Goal: Task Accomplishment & Management: Manage account settings

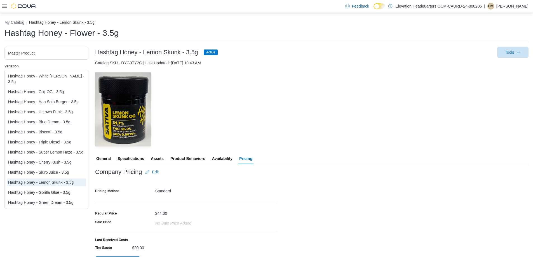
click at [101, 154] on span "General" at bounding box center [103, 158] width 15 height 11
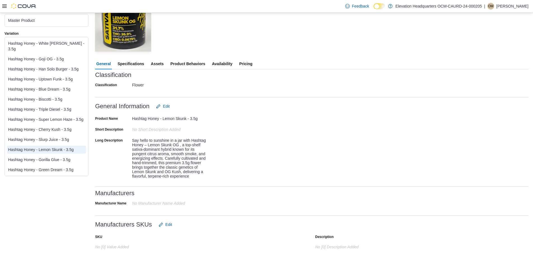
scroll to position [28, 0]
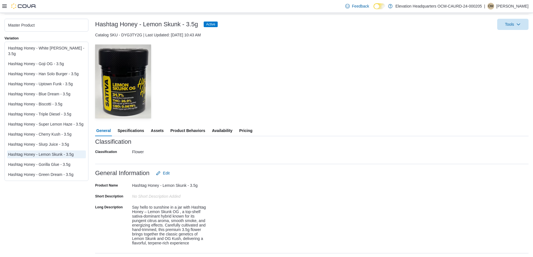
click at [135, 131] on span "Specifications" at bounding box center [131, 130] width 27 height 11
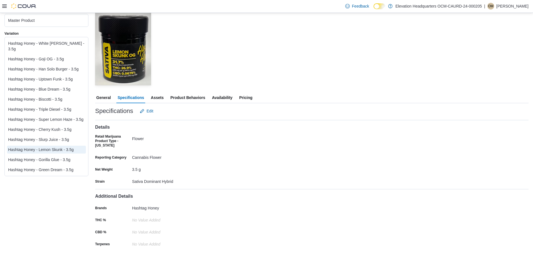
scroll to position [61, 0]
click at [148, 115] on span "Edit" at bounding box center [146, 110] width 13 height 11
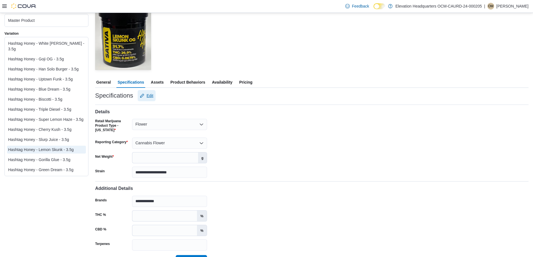
scroll to position [90, 0]
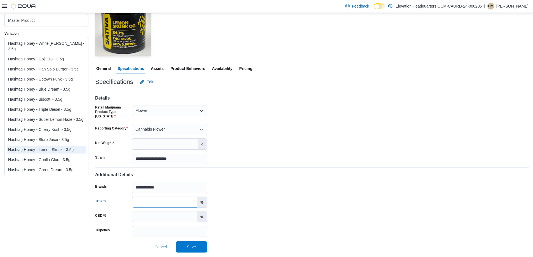
click at [148, 200] on input "THC %" at bounding box center [164, 202] width 65 height 11
type input "*"
type input "*****"
click at [144, 212] on input "CBD %" at bounding box center [164, 217] width 65 height 11
type input "*****"
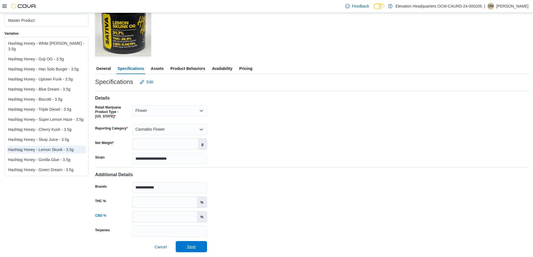
click at [197, 243] on span "Save" at bounding box center [191, 246] width 25 height 11
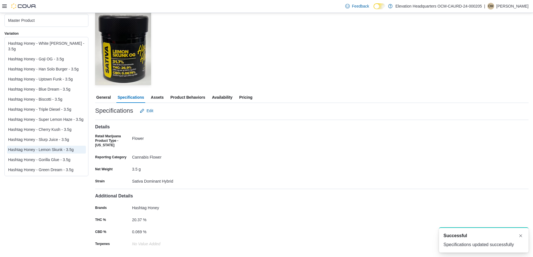
scroll to position [0, 0]
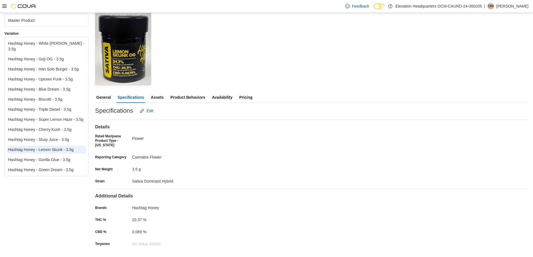
click at [63, 157] on div "Hashtag Honey - Gorilla Glue - 3.5g" at bounding box center [46, 160] width 77 height 6
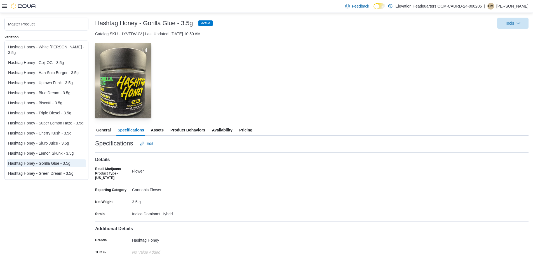
scroll to position [62, 0]
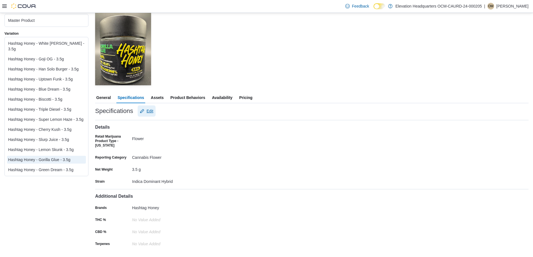
click at [146, 110] on span "Edit" at bounding box center [146, 111] width 13 height 11
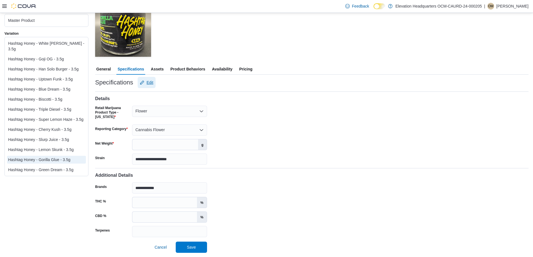
scroll to position [90, 0]
click at [163, 195] on div "**********" at bounding box center [312, 201] width 434 height 73
click at [159, 200] on input "THC %" at bounding box center [164, 202] width 65 height 11
type input "*****"
click at [144, 217] on input "CBD %" at bounding box center [164, 217] width 65 height 11
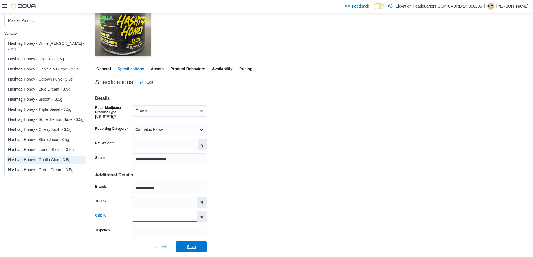
type input "*****"
click at [203, 246] on span "Save" at bounding box center [191, 246] width 25 height 11
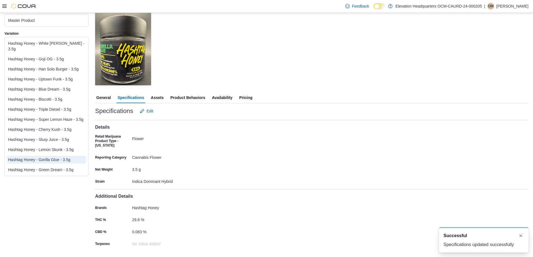
scroll to position [0, 0]
click at [67, 167] on div "Hashtag Honey - Green Dream - 3.5g" at bounding box center [46, 170] width 77 height 6
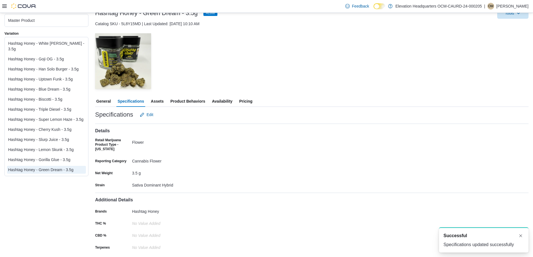
scroll to position [43, 0]
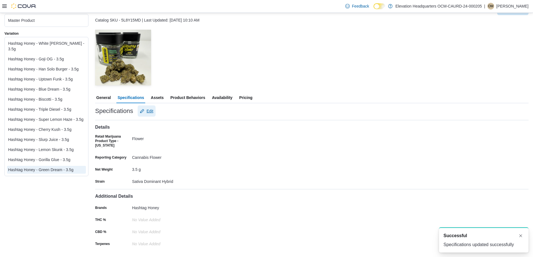
click at [147, 110] on span "Edit" at bounding box center [150, 111] width 7 height 6
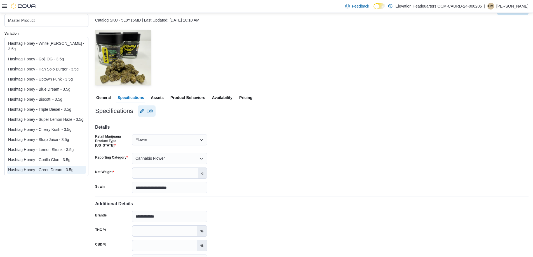
scroll to position [71, 0]
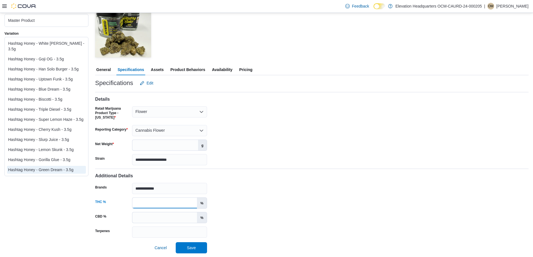
click at [160, 203] on input "THC %" at bounding box center [164, 203] width 65 height 11
type input "*****"
click at [160, 221] on input "CBD %" at bounding box center [164, 217] width 65 height 11
type input "******"
click at [197, 247] on span "Save" at bounding box center [191, 247] width 25 height 11
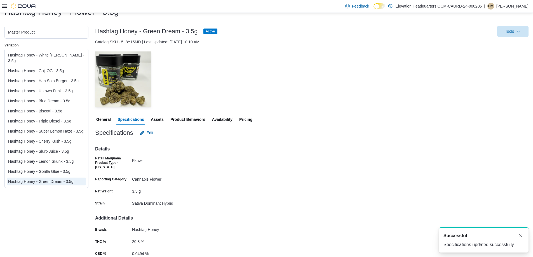
scroll to position [0, 0]
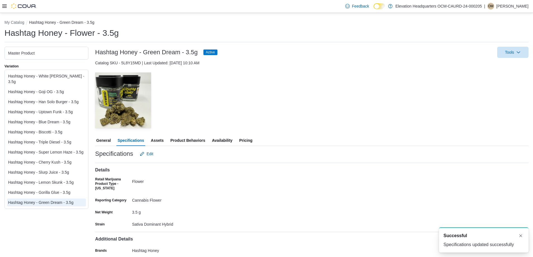
click at [40, 34] on h1 "Hashtag Honey - Flower - 3.5g" at bounding box center [61, 32] width 115 height 11
click at [69, 33] on h1 "Hashtag Honey - Flower - 3.5g" at bounding box center [61, 32] width 115 height 11
drag, startPoint x: 64, startPoint y: 32, endPoint x: 0, endPoint y: 33, distance: 64.1
click at [0, 33] on div "My Catalog Hashtag Honey - Green Dream - 3.5g Hashtag Honey - Flower - 3.5g Mas…" at bounding box center [266, 156] width 533 height 287
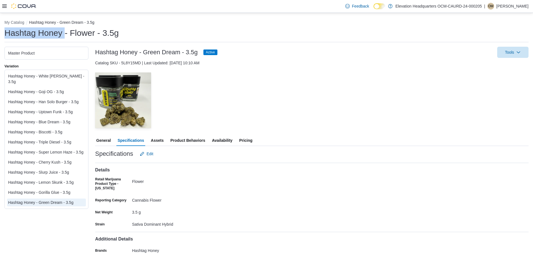
copy h1 "Hashtag Honey"
click at [18, 25] on li "My Catalog" at bounding box center [16, 23] width 25 height 6
click at [17, 22] on button "My Catalog" at bounding box center [14, 22] width 20 height 4
select select "**********"
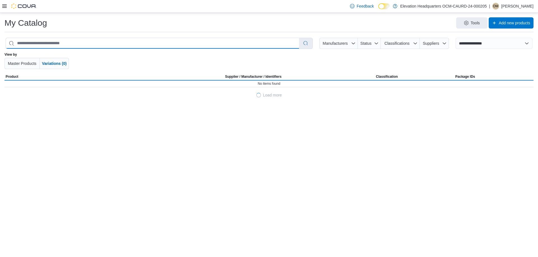
drag, startPoint x: 121, startPoint y: 38, endPoint x: 114, endPoint y: 41, distance: 7.5
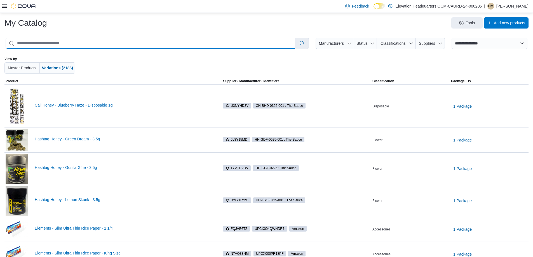
type input "**********"
select select "*********"
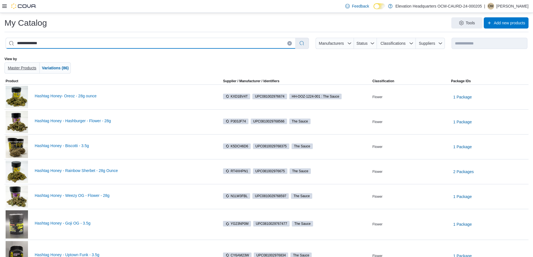
type input "**********"
click at [29, 69] on span "Master Products" at bounding box center [22, 68] width 29 height 4
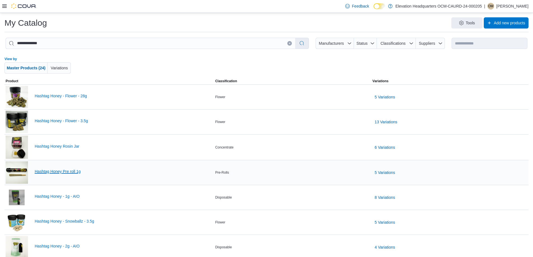
click at [66, 173] on link "Hashtag Honey Pre roll 1g" at bounding box center [124, 171] width 178 height 4
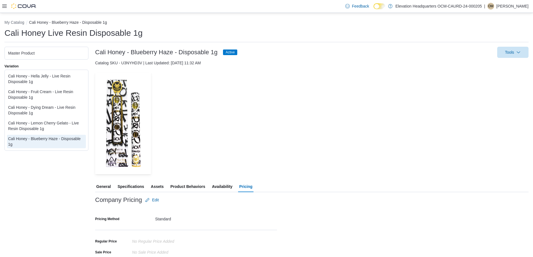
click at [126, 49] on h3 "Cali Honey - Blueberry Haze - Disposable 1g" at bounding box center [156, 52] width 122 height 7
copy h3 "Cali Honey - Blueberry Haze - Disposable 1g"
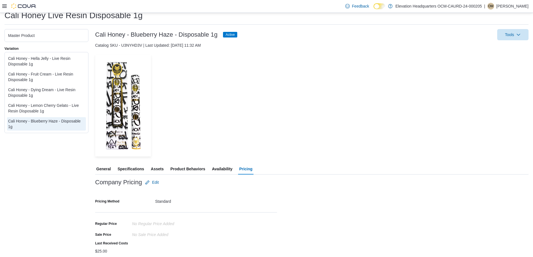
scroll to position [34, 0]
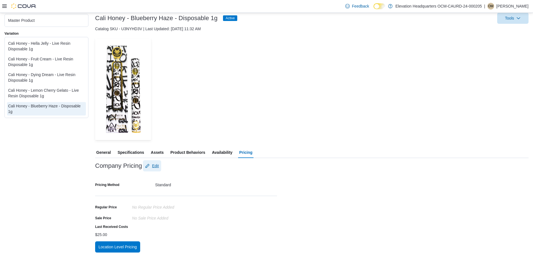
click at [157, 167] on span "Edit" at bounding box center [155, 166] width 7 height 6
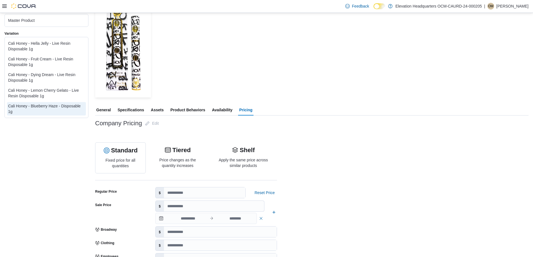
scroll to position [146, 0]
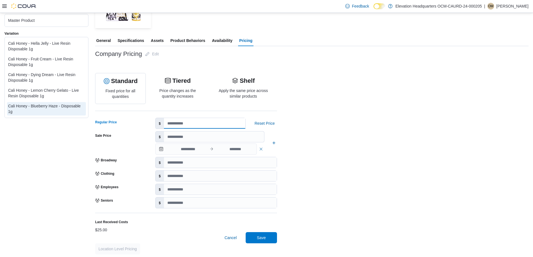
click at [190, 123] on input "number" at bounding box center [204, 123] width 81 height 11
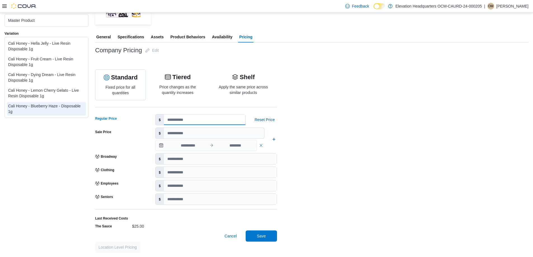
scroll to position [150, 0]
type input "**"
click at [261, 232] on span "Save" at bounding box center [261, 235] width 25 height 11
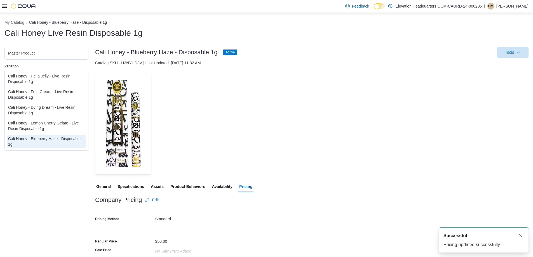
scroll to position [0, 0]
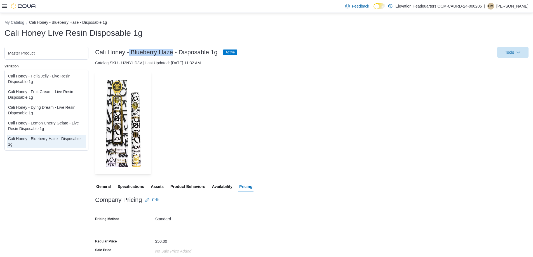
drag, startPoint x: 130, startPoint y: 52, endPoint x: 172, endPoint y: 53, distance: 42.3
click at [172, 53] on h3 "Cali Honey - Blueberry Haze - Disposable 1g" at bounding box center [156, 52] width 122 height 7
copy h3 "Blueberry Haze"
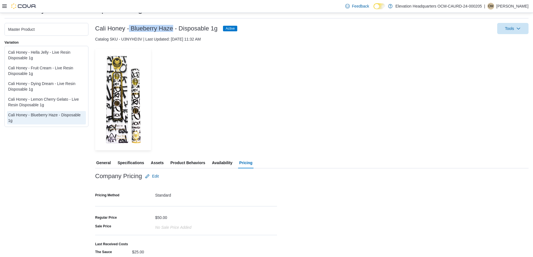
scroll to position [43, 0]
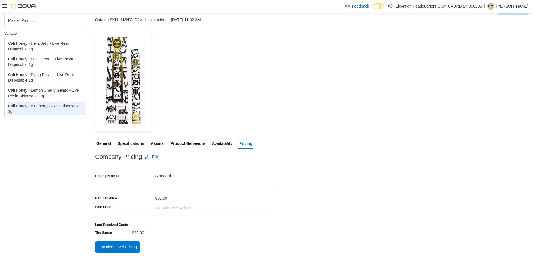
click at [220, 145] on span "Availability" at bounding box center [222, 143] width 20 height 11
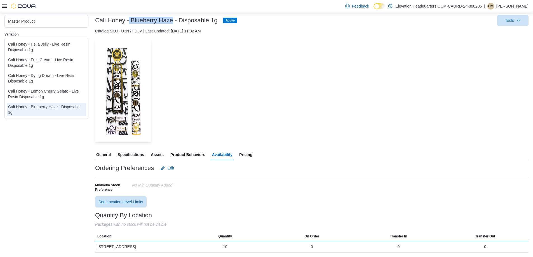
scroll to position [34, 0]
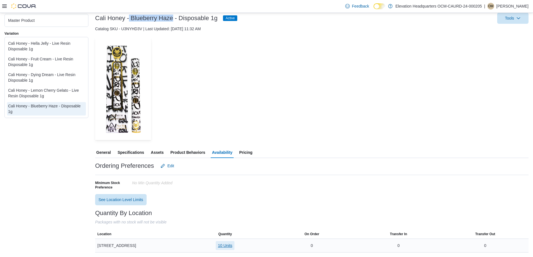
click at [227, 247] on span "10 Units" at bounding box center [225, 246] width 14 height 6
click at [188, 156] on span "Product Behaviors" at bounding box center [188, 152] width 35 height 11
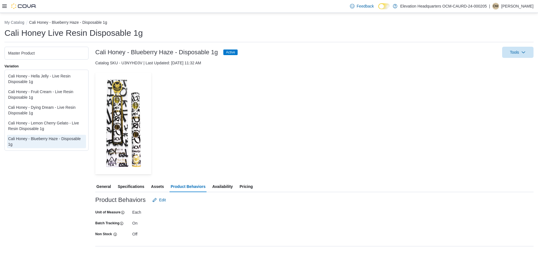
click at [53, 125] on div "Cali Honey - Lemon Cherry Gelato - Live Resin Disposable 1g" at bounding box center [46, 125] width 77 height 11
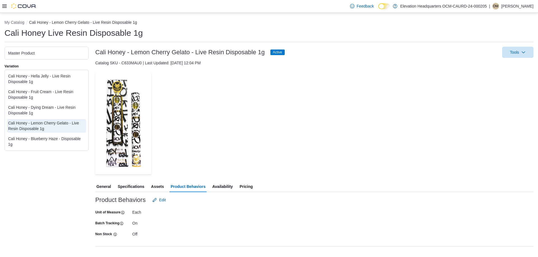
click at [57, 143] on div "Cali Honey - Blueberry Haze - Disposable 1g" at bounding box center [46, 141] width 77 height 11
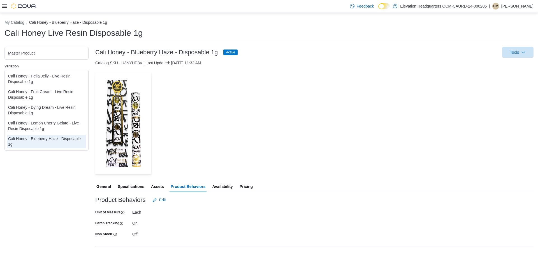
click at [159, 184] on span "Assets" at bounding box center [157, 186] width 13 height 11
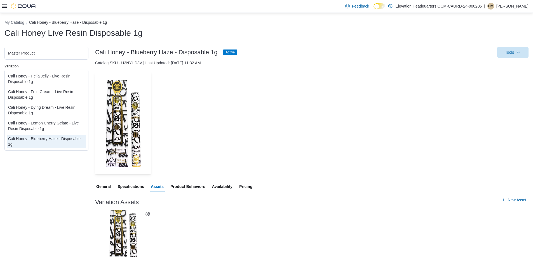
click at [138, 187] on span "Specifications" at bounding box center [131, 186] width 27 height 11
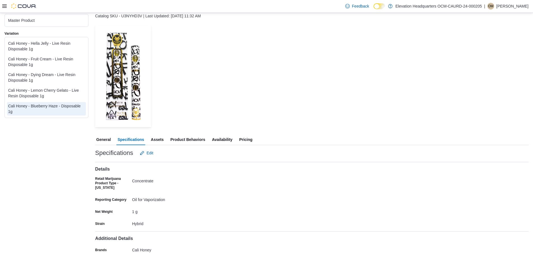
scroll to position [101, 0]
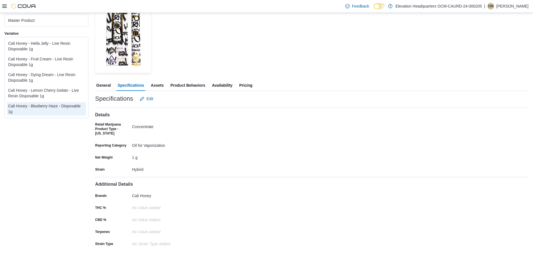
click at [109, 83] on span "General" at bounding box center [103, 85] width 15 height 11
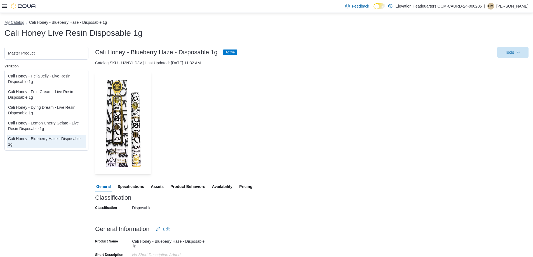
click at [17, 22] on button "My Catalog" at bounding box center [14, 22] width 20 height 4
select select "**********"
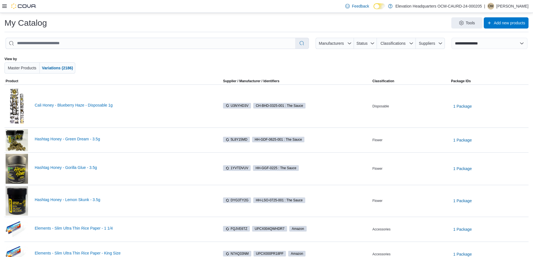
click at [6, 7] on icon at bounding box center [4, 6] width 4 height 4
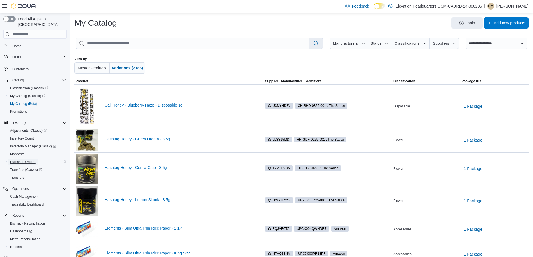
click at [26, 160] on span "Purchase Orders" at bounding box center [22, 162] width 25 height 4
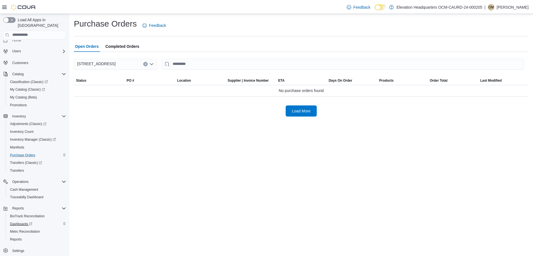
scroll to position [8, 0]
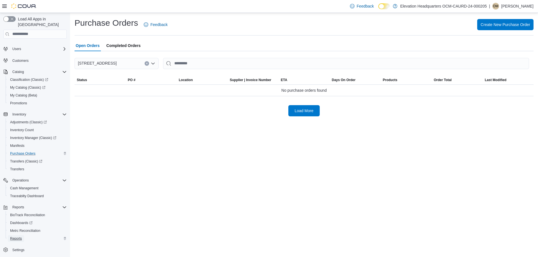
click at [19, 237] on span "Reports" at bounding box center [16, 239] width 12 height 4
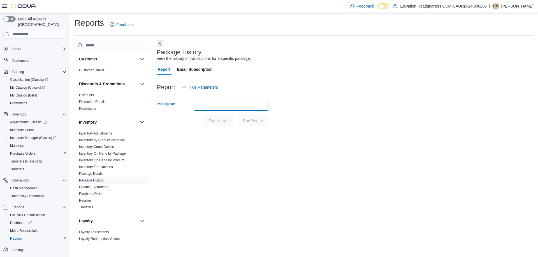
paste input "**********"
type input "**********"
click at [251, 119] on span "Run Report" at bounding box center [253, 121] width 20 height 6
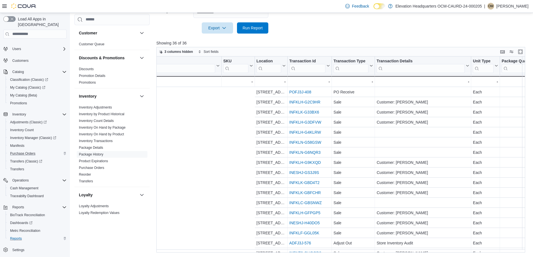
scroll to position [0, 281]
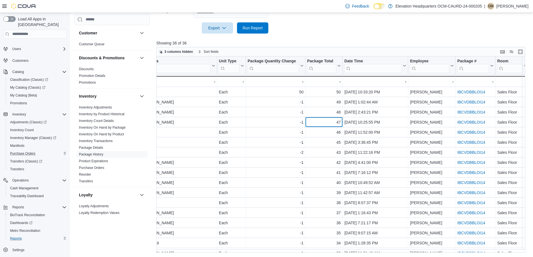
drag, startPoint x: 328, startPoint y: 125, endPoint x: 420, endPoint y: 126, distance: 92.7
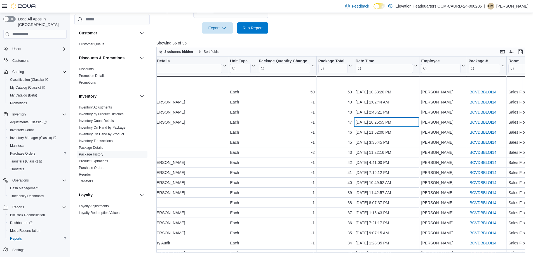
scroll to position [0, 266]
drag, startPoint x: 375, startPoint y: 125, endPoint x: 372, endPoint y: 127, distance: 3.3
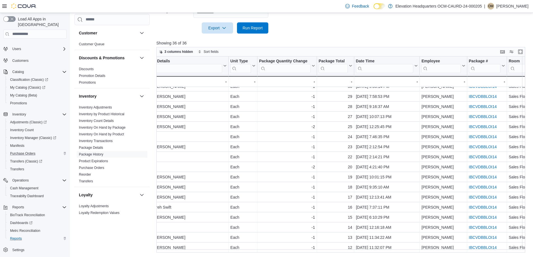
scroll to position [200, 266]
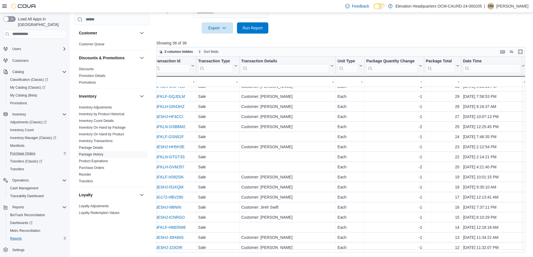
drag, startPoint x: 432, startPoint y: 207, endPoint x: 391, endPoint y: 209, distance: 40.6
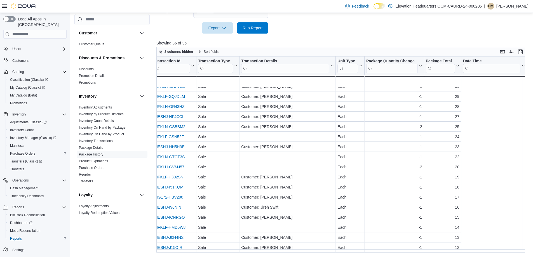
scroll to position [200, 1]
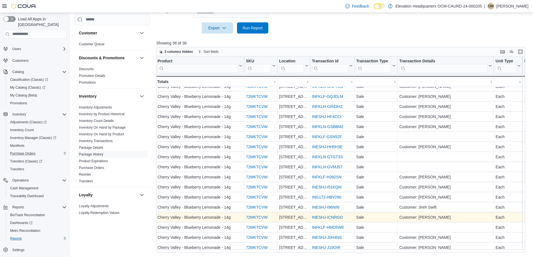
click at [329, 216] on link "INESHJ-ICNRGO" at bounding box center [327, 217] width 31 height 4
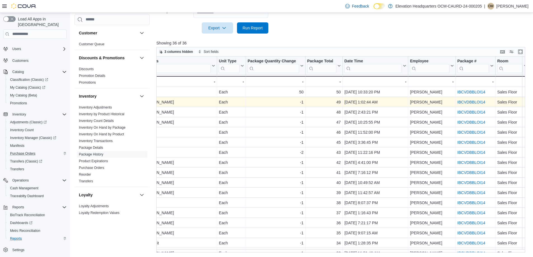
scroll to position [0, 257]
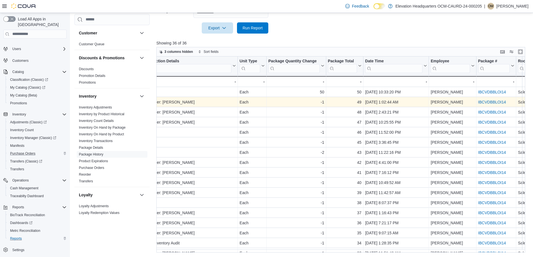
drag, startPoint x: 350, startPoint y: 97, endPoint x: 205, endPoint y: 100, distance: 144.5
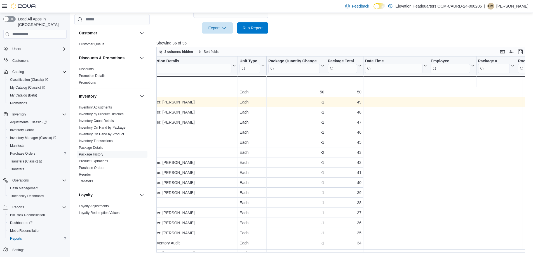
scroll to position [0, 0]
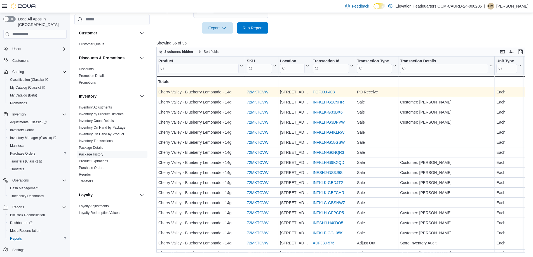
click at [318, 90] on link "POFJ3J-408" at bounding box center [324, 92] width 22 height 4
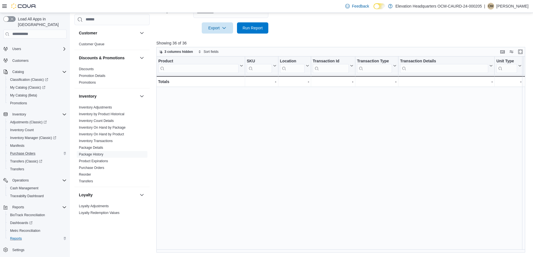
scroll to position [200, 0]
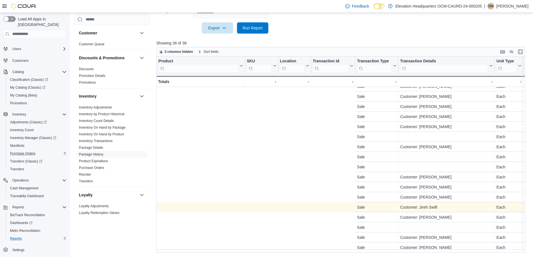
drag, startPoint x: 330, startPoint y: 202, endPoint x: 478, endPoint y: 181, distance: 150.1
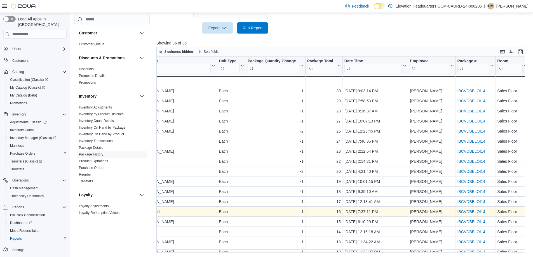
scroll to position [200, 281]
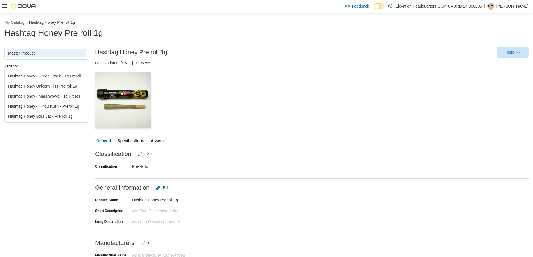
scroll to position [28, 0]
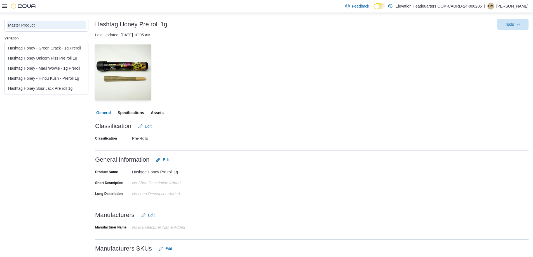
click at [71, 54] on div "Hashtag Honey Unicorn Piss Pre roll 1g" at bounding box center [46, 58] width 79 height 8
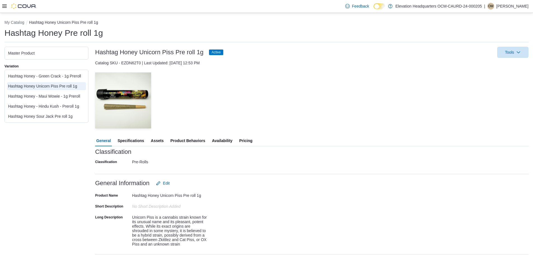
click at [66, 77] on div "Hashtag Honey - Green Crack - 1g Preroll" at bounding box center [46, 76] width 77 height 6
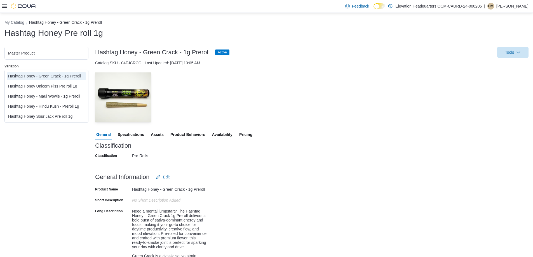
click at [137, 130] on span "Specifications" at bounding box center [131, 134] width 27 height 11
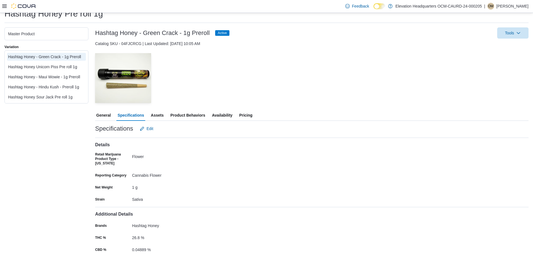
scroll to position [37, 0]
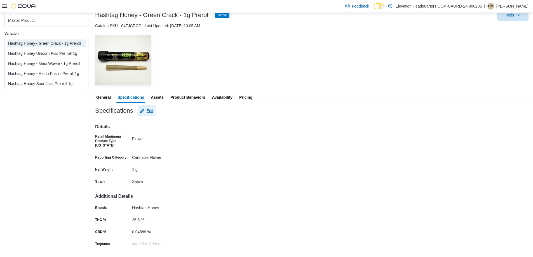
click at [149, 114] on span "Edit" at bounding box center [146, 110] width 13 height 11
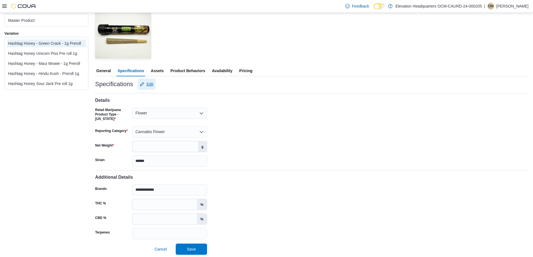
scroll to position [66, 0]
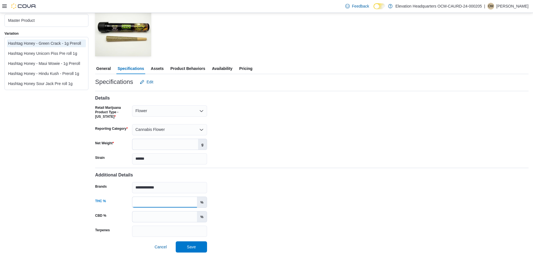
drag, startPoint x: 158, startPoint y: 205, endPoint x: 54, endPoint y: 202, distance: 104.2
click at [54, 202] on div "**********" at bounding box center [266, 117] width 524 height 272
type input "*****"
drag, startPoint x: 154, startPoint y: 213, endPoint x: 51, endPoint y: 209, distance: 103.1
click at [51, 209] on div "**********" at bounding box center [266, 117] width 524 height 272
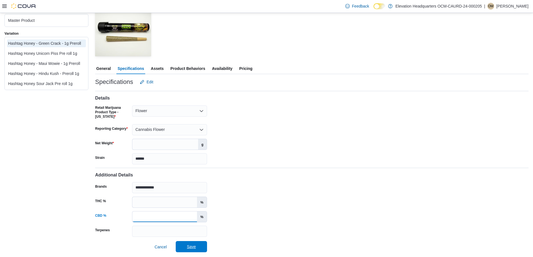
type input "******"
click at [192, 246] on span "Save" at bounding box center [191, 247] width 9 height 6
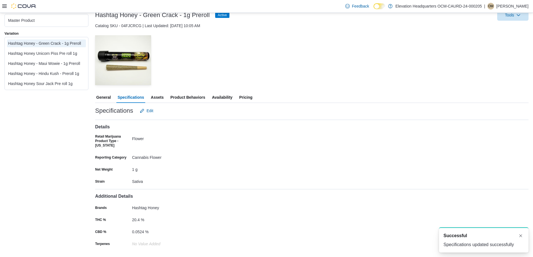
scroll to position [0, 0]
click at [60, 68] on div "Hashtag Honey - Green Crack - 1g Preroll Hashtag Honey Unicorn Piss Pre roll 1g…" at bounding box center [46, 63] width 81 height 50
click at [60, 66] on div "Hashtag Honey - Maui Wowie - 1g Preroll" at bounding box center [46, 64] width 77 height 6
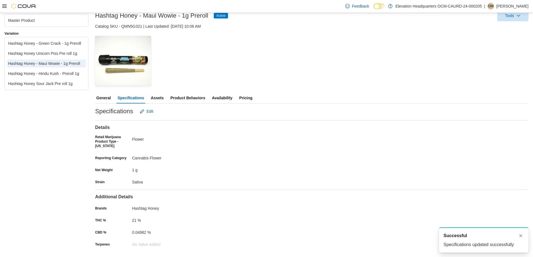
scroll to position [37, 0]
click at [152, 111] on span "Edit" at bounding box center [150, 111] width 7 height 6
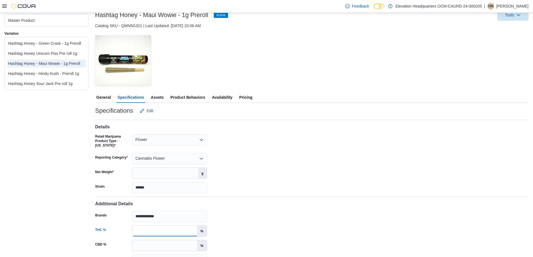
click at [165, 228] on input "**" at bounding box center [164, 231] width 65 height 11
drag, startPoint x: 165, startPoint y: 228, endPoint x: 140, endPoint y: 231, distance: 25.4
click at [140, 231] on input "**" at bounding box center [164, 231] width 65 height 11
type input "****"
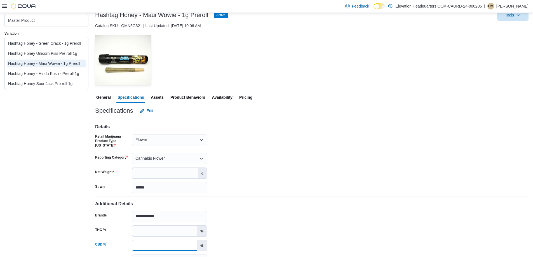
drag, startPoint x: 162, startPoint y: 246, endPoint x: 115, endPoint y: 246, distance: 46.5
click at [115, 246] on div "CBD % ******* %" at bounding box center [151, 245] width 112 height 11
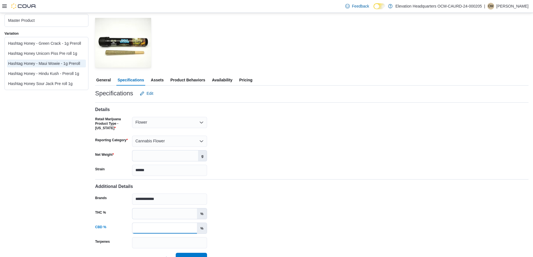
scroll to position [66, 0]
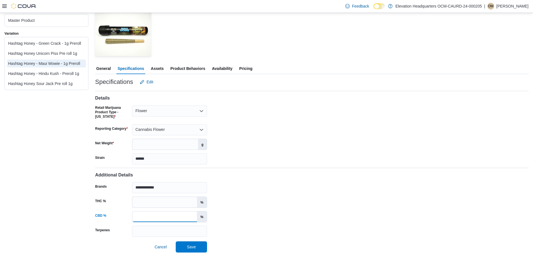
type input "*****"
drag, startPoint x: 192, startPoint y: 239, endPoint x: 191, endPoint y: 247, distance: 7.9
click at [192, 240] on div at bounding box center [312, 239] width 434 height 4
click at [191, 250] on span "Save" at bounding box center [191, 246] width 25 height 11
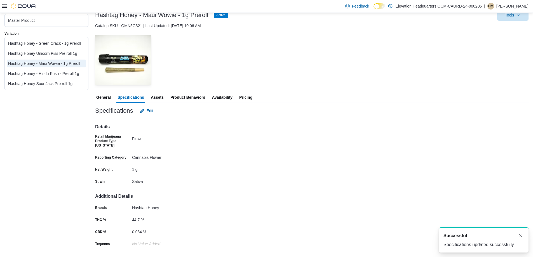
scroll to position [0, 0]
click at [147, 114] on span "Edit" at bounding box center [146, 110] width 13 height 11
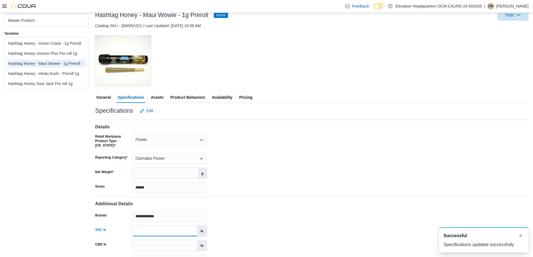
drag, startPoint x: 172, startPoint y: 229, endPoint x: 110, endPoint y: 229, distance: 62.2
click at [110, 229] on div "THC % **** %" at bounding box center [151, 231] width 112 height 11
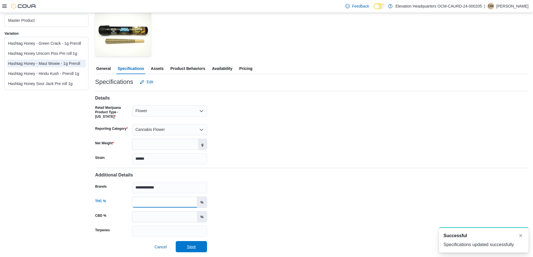
type input "**"
click at [195, 245] on span "Save" at bounding box center [191, 247] width 9 height 6
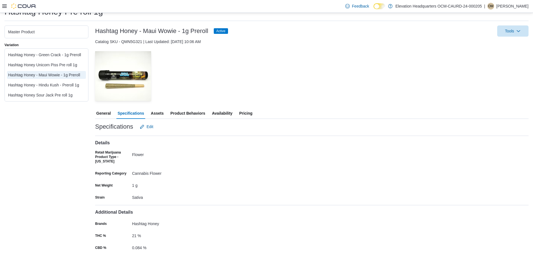
scroll to position [0, 0]
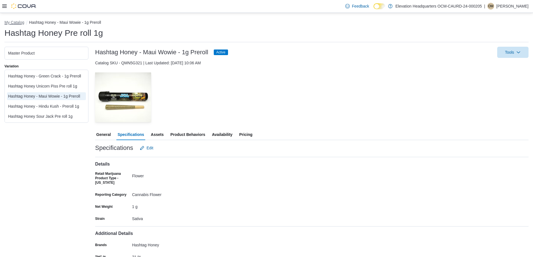
click at [6, 21] on button "My Catalog" at bounding box center [14, 22] width 20 height 4
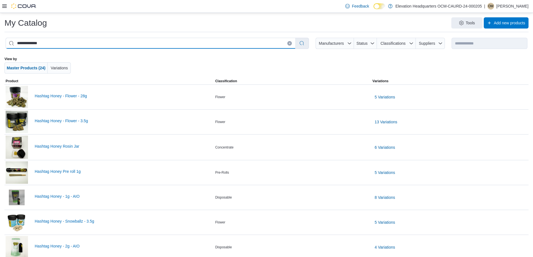
drag, startPoint x: 87, startPoint y: 43, endPoint x: 0, endPoint y: 50, distance: 87.7
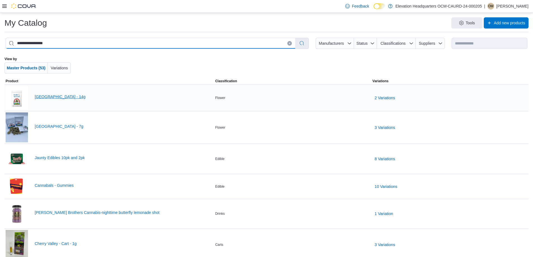
type input "**********"
click at [50, 97] on link "Cherry Valley - 14g" at bounding box center [124, 97] width 178 height 4
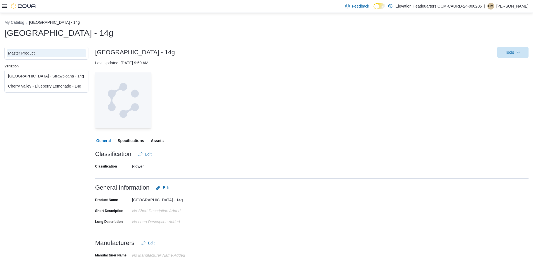
click at [54, 87] on div "Cherry Valley - Blueberry Lemonade - 14g" at bounding box center [46, 86] width 77 height 6
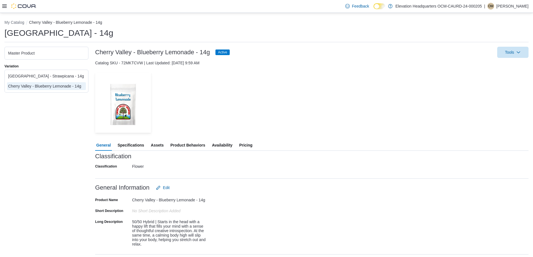
click at [249, 140] on span "Pricing" at bounding box center [245, 145] width 13 height 11
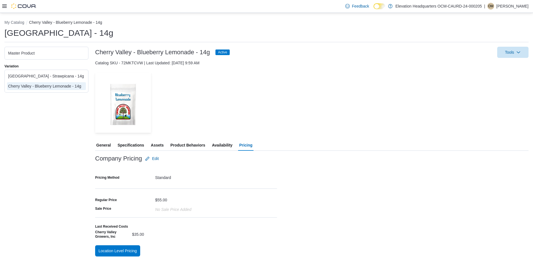
click at [222, 145] on span "Availability" at bounding box center [222, 145] width 20 height 11
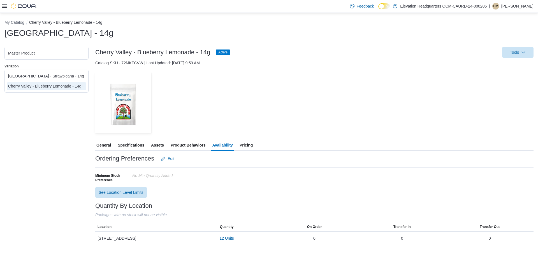
click at [196, 143] on span "Product Behaviors" at bounding box center [188, 145] width 35 height 11
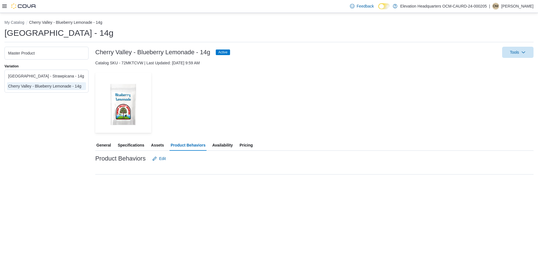
click at [242, 142] on span "Pricing" at bounding box center [245, 145] width 13 height 11
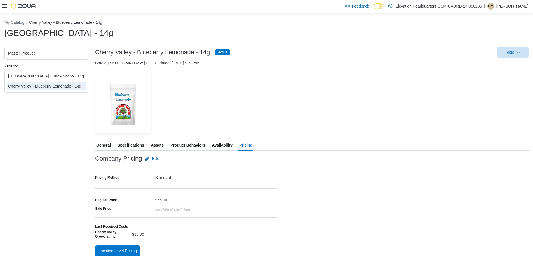
click at [218, 146] on span "Availability" at bounding box center [222, 145] width 20 height 11
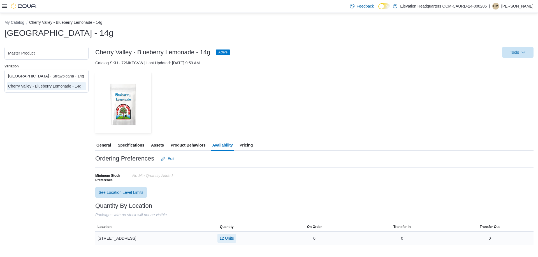
click at [227, 240] on span "12 Units" at bounding box center [226, 239] width 14 height 6
click at [220, 218] on span "IBCVDBBLOI14" at bounding box center [217, 215] width 28 height 6
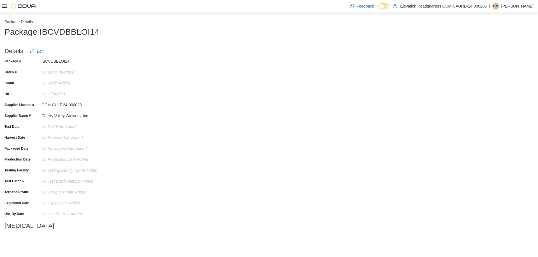
click at [85, 34] on h1 "Package IBCVDBBLOI14" at bounding box center [51, 31] width 95 height 11
drag, startPoint x: 85, startPoint y: 34, endPoint x: 66, endPoint y: 43, distance: 21.0
click at [66, 43] on div "Package IBCVDBBLOI14 Details Edit Package # IBCVDBBLOI14 Batch # No Batch Id ad…" at bounding box center [268, 130] width 529 height 208
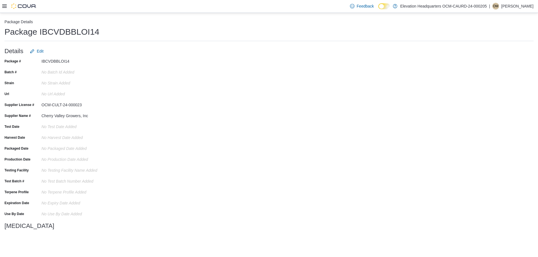
click at [71, 32] on h1 "Package IBCVDBBLOI14" at bounding box center [51, 31] width 95 height 11
copy h1 "IBCVDBBLOI14"
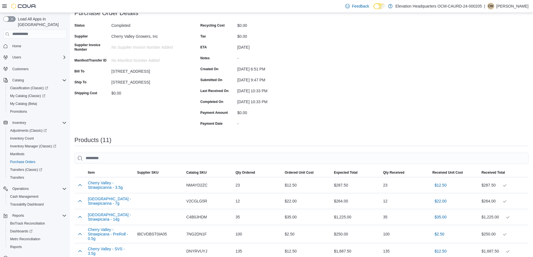
scroll to position [168, 0]
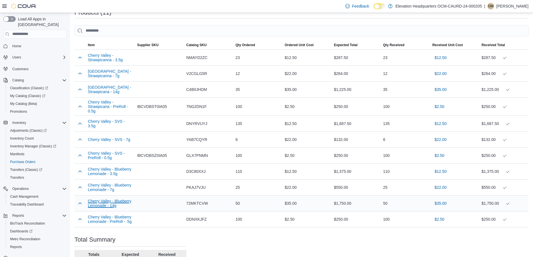
click at [116, 205] on button "Cherry Valley - Blueberry Lemonade - 14g" at bounding box center [110, 203] width 45 height 9
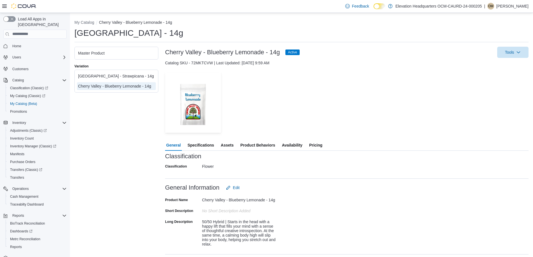
click at [293, 147] on span "Availability" at bounding box center [292, 145] width 20 height 11
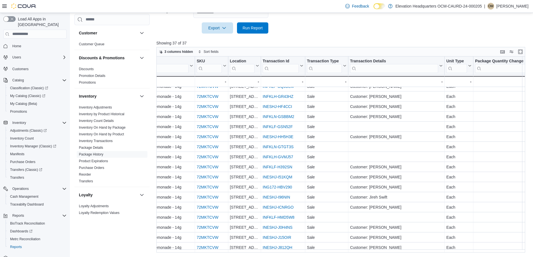
scroll to position [210, 43]
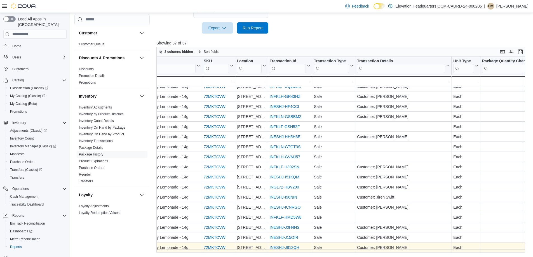
click at [281, 246] on link "INESHJ-J812QH" at bounding box center [285, 248] width 30 height 4
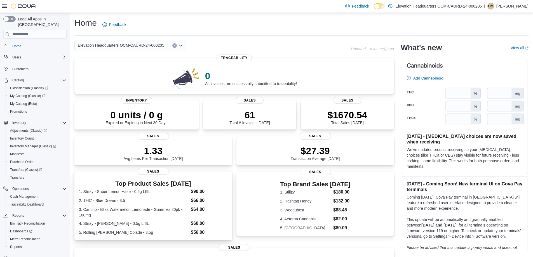
click at [156, 181] on h3 "Top Product Sales [DATE]" at bounding box center [153, 184] width 149 height 7
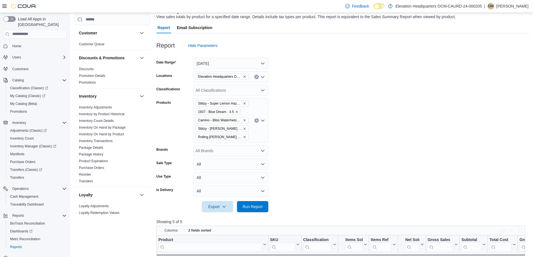
scroll to position [140, 0]
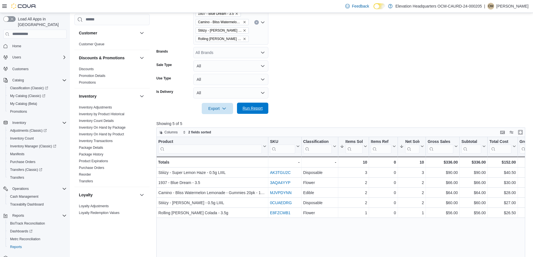
click at [261, 109] on span "Run Report" at bounding box center [253, 109] width 20 height 6
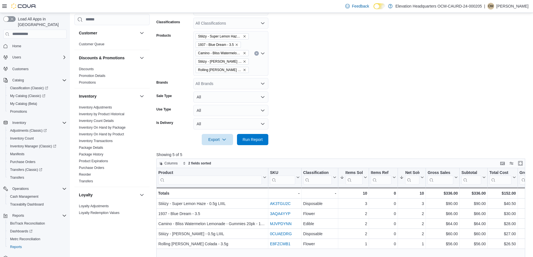
scroll to position [84, 0]
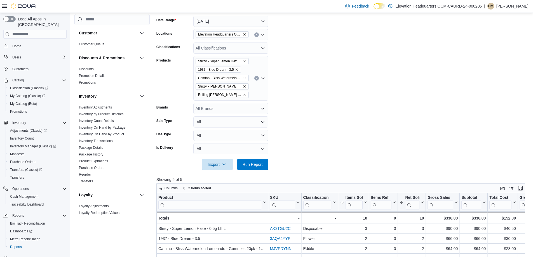
click at [257, 77] on button "Clear input" at bounding box center [256, 78] width 4 height 4
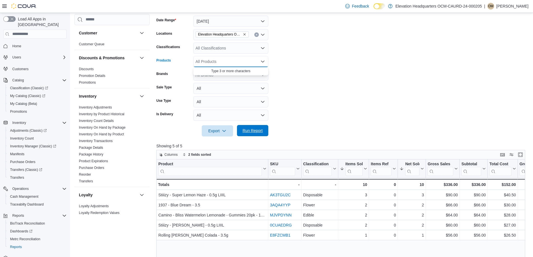
click at [262, 129] on span "Run Report" at bounding box center [253, 131] width 20 height 6
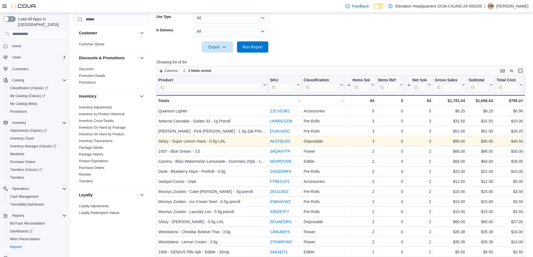
scroll to position [28, 0]
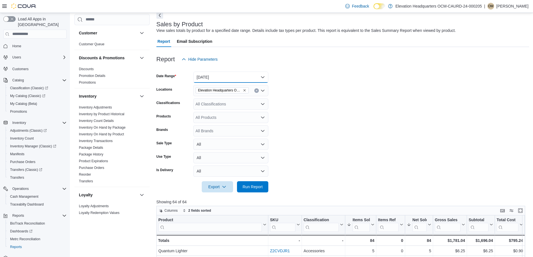
click at [224, 80] on button "Today" at bounding box center [230, 77] width 75 height 11
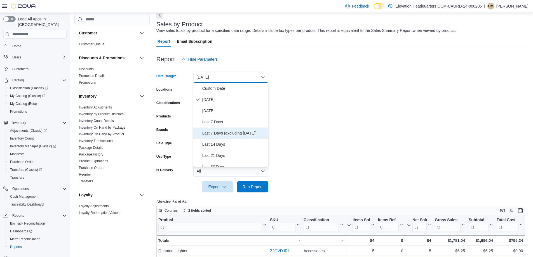
click at [224, 132] on span "Last 7 Days (excluding today)" at bounding box center [234, 133] width 64 height 7
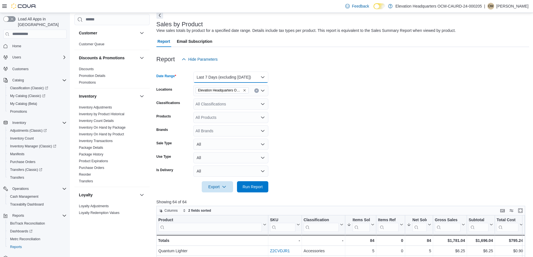
click at [232, 74] on button "Last 7 Days (excluding today)" at bounding box center [230, 77] width 75 height 11
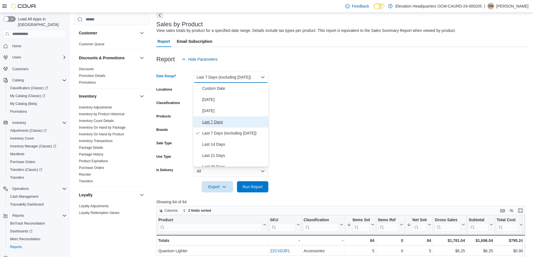
click at [223, 118] on button "Last 7 Days" at bounding box center [230, 121] width 75 height 11
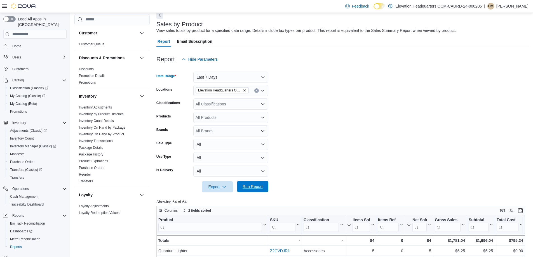
click at [260, 190] on span "Run Report" at bounding box center [252, 186] width 25 height 11
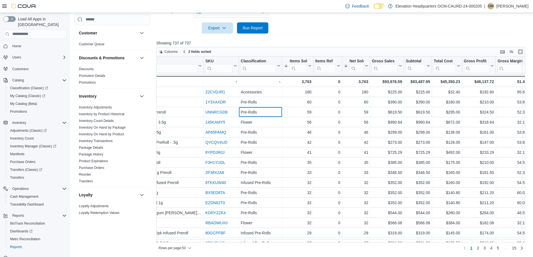
drag, startPoint x: 341, startPoint y: 110, endPoint x: 354, endPoint y: 109, distance: 13.2
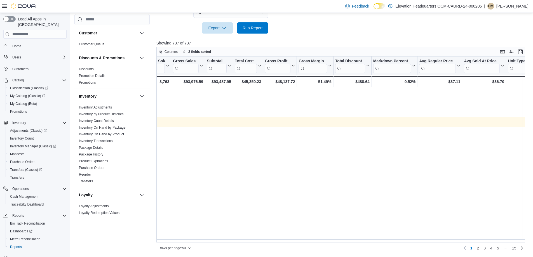
scroll to position [0, 798]
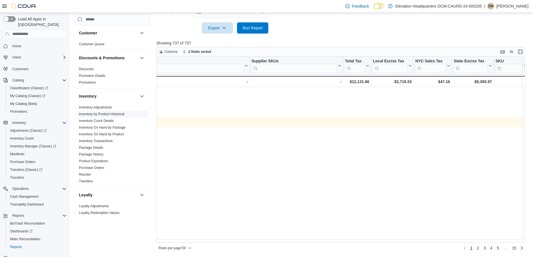
drag, startPoint x: 381, startPoint y: 119, endPoint x: 92, endPoint y: 116, distance: 288.7
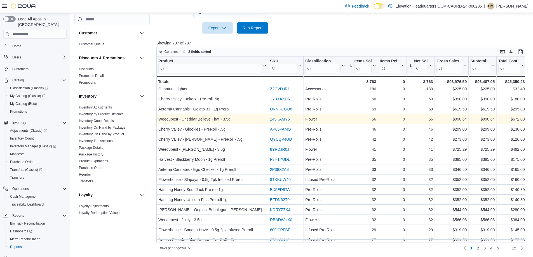
scroll to position [0, 0]
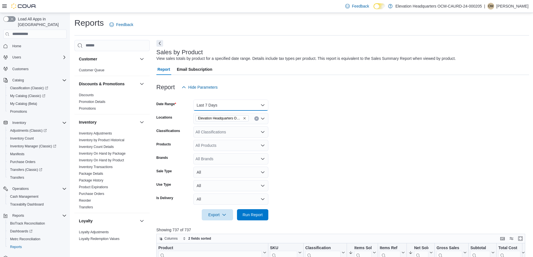
click at [233, 109] on button "Last 7 Days" at bounding box center [230, 105] width 75 height 11
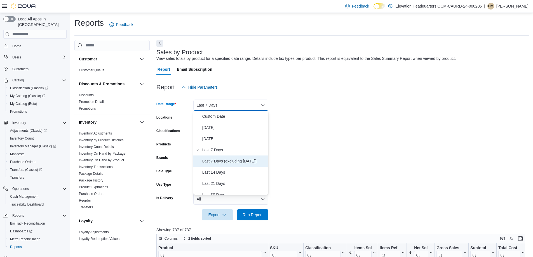
click at [241, 165] on button "Last 7 Days (excluding today)" at bounding box center [230, 161] width 75 height 11
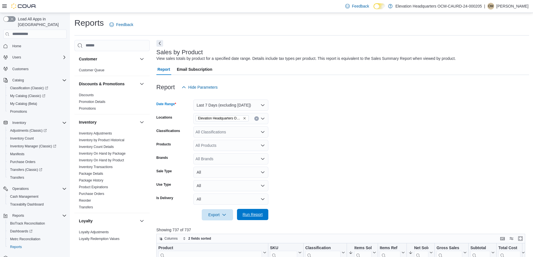
click at [261, 211] on span "Run Report" at bounding box center [252, 214] width 25 height 11
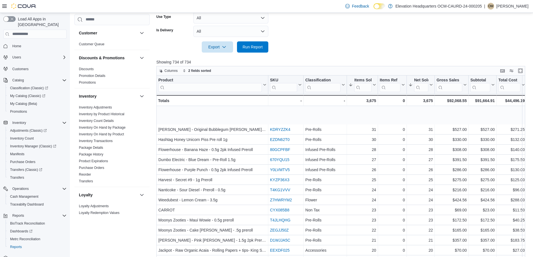
scroll to position [140, 0]
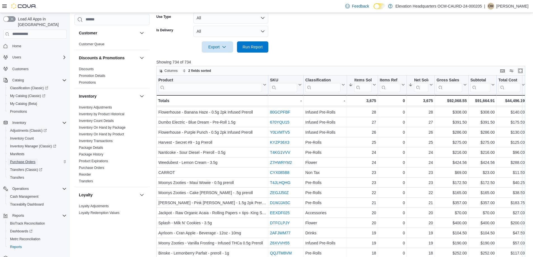
click at [27, 160] on span "Purchase Orders" at bounding box center [22, 162] width 25 height 4
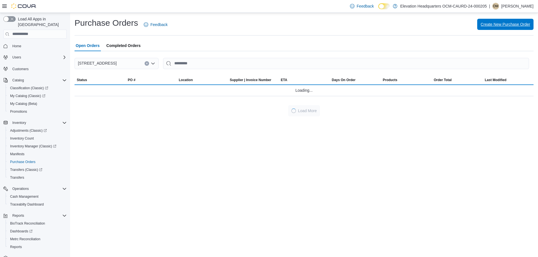
click at [497, 23] on span "Create New Purchase Order" at bounding box center [505, 25] width 50 height 6
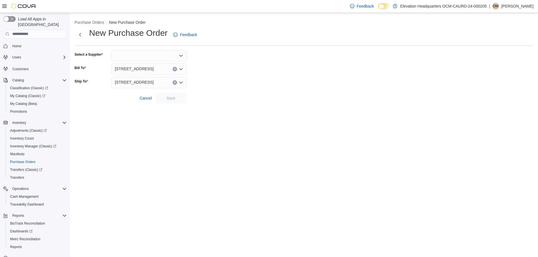
click at [142, 53] on div at bounding box center [148, 55] width 75 height 11
type input "****"
click at [138, 62] on span "Truc ann" at bounding box center [153, 65] width 62 height 6
click at [178, 101] on span "Save" at bounding box center [170, 97] width 25 height 11
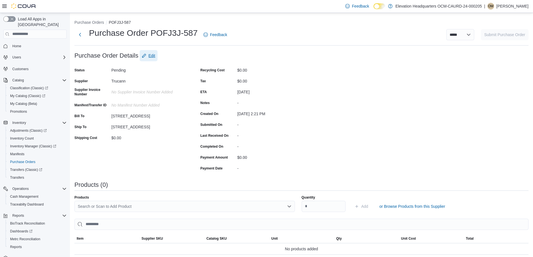
click at [151, 55] on span "Edit" at bounding box center [152, 56] width 7 height 6
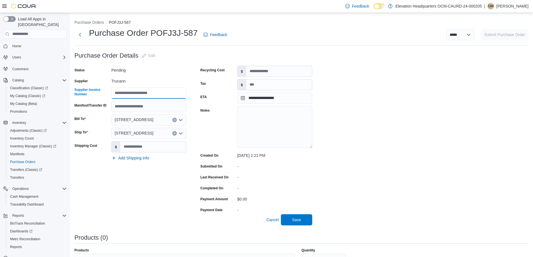
click at [146, 89] on input "Supplier Invoice Number" at bounding box center [148, 93] width 75 height 11
type input "*"
type input "**********"
click at [297, 218] on span "Save" at bounding box center [296, 220] width 9 height 6
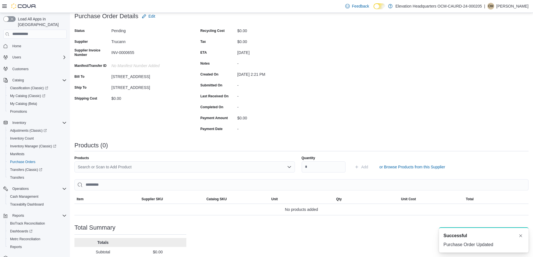
scroll to position [78, 0]
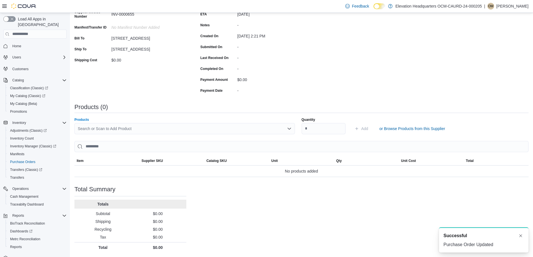
click at [190, 129] on div "Search or Scan to Add Product" at bounding box center [184, 128] width 221 height 11
type input "*********"
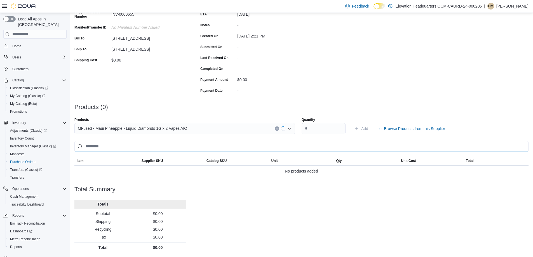
click at [176, 143] on input "search" at bounding box center [301, 146] width 454 height 11
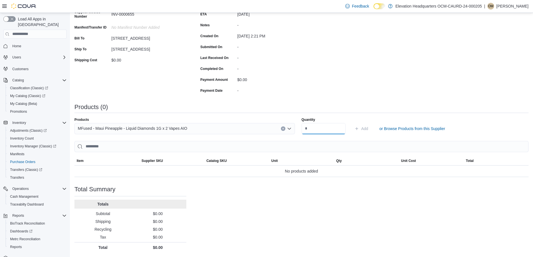
click at [321, 130] on input "Quantity" at bounding box center [324, 128] width 44 height 11
type input "**"
click at [364, 125] on span "Add" at bounding box center [362, 128] width 14 height 11
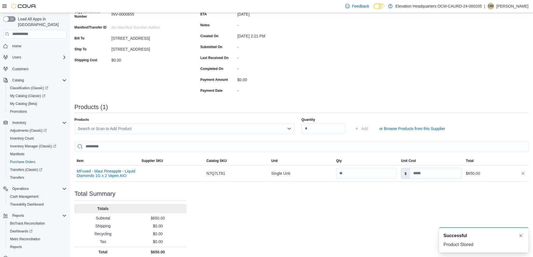
scroll to position [0, 0]
click at [195, 135] on div "Products Search or Scan to Add Product Quantity Add or Browse Products from thi…" at bounding box center [301, 150] width 454 height 64
click at [193, 131] on div "Search or Scan to Add Product" at bounding box center [184, 128] width 221 height 11
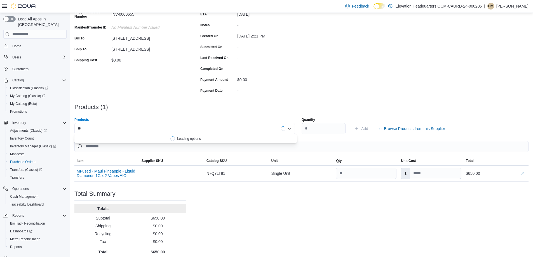
type input "*"
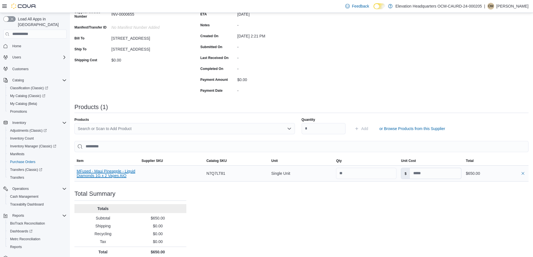
click at [111, 173] on button "MFused - Maui Pineapple - Liquid Diamonds 1G x 2 Vapes AIO" at bounding box center [107, 173] width 60 height 9
click at [103, 179] on div "MFused - Maui Pineapple - Liquid Diamonds 1G x 2 Vapes AIO" at bounding box center [106, 173] width 65 height 13
click at [119, 177] on button "MFused - Maui Pineapple - Liquid Diamonds 1G x 2 Vapes AIO" at bounding box center [107, 173] width 60 height 9
click at [192, 124] on div "Search or Scan to Add Product" at bounding box center [184, 128] width 221 height 11
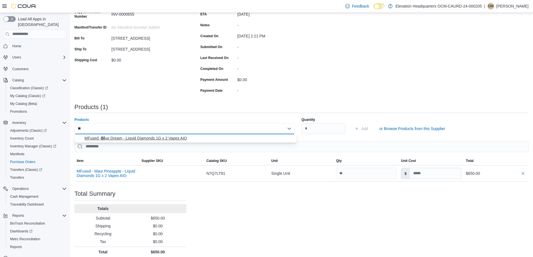
type input "**"
click at [157, 139] on span "MFused - Bl ue Dream - Liquid Diamonds 1G x 2 Vapes AIO" at bounding box center [189, 139] width 209 height 6
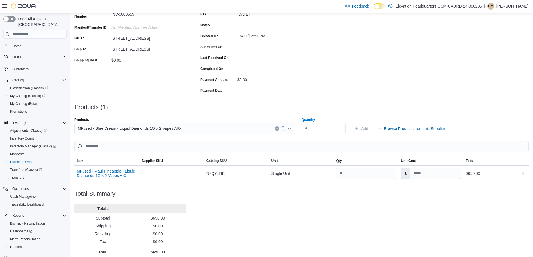
click at [339, 128] on input "Quantity" at bounding box center [324, 128] width 44 height 11
type input "**"
click at [366, 125] on span "Add" at bounding box center [362, 128] width 14 height 11
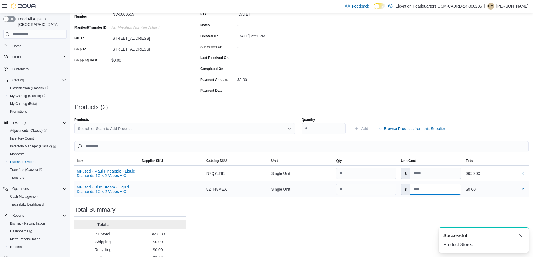
click at [434, 192] on input at bounding box center [435, 189] width 51 height 11
type input "*****"
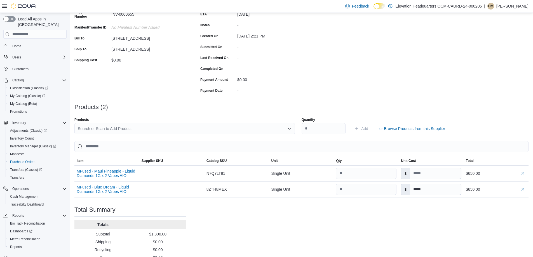
click at [387, 102] on div "Purchase Order: POFJ3J-587 Feedback Purchase Order Details Edit Status Pending …" at bounding box center [301, 122] width 454 height 301
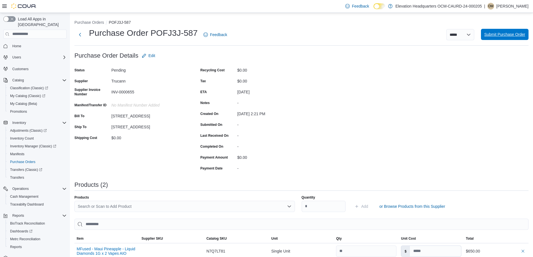
click at [504, 33] on span "Submit Purchase Order" at bounding box center [505, 35] width 41 height 6
type input "*****"
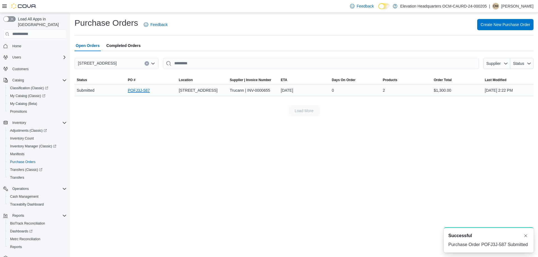
click at [140, 88] on link "POFJ3J-587" at bounding box center [139, 90] width 22 height 7
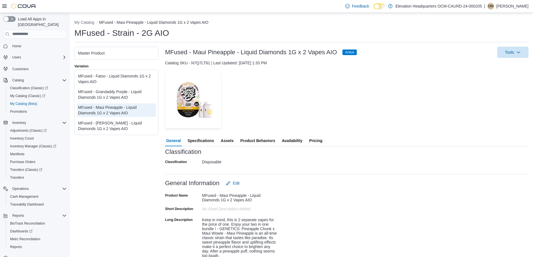
click at [120, 50] on div "Master Product" at bounding box center [116, 53] width 77 height 6
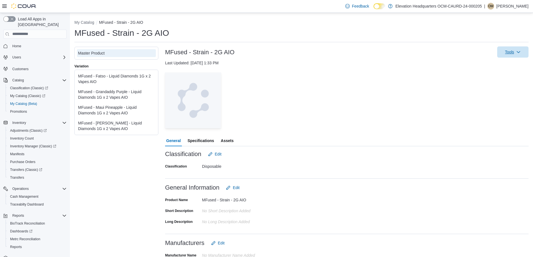
click at [513, 51] on span "Tools" at bounding box center [509, 52] width 9 height 6
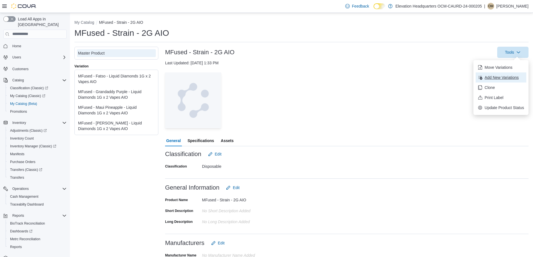
click at [496, 76] on span "Add New Variations" at bounding box center [504, 78] width 39 height 6
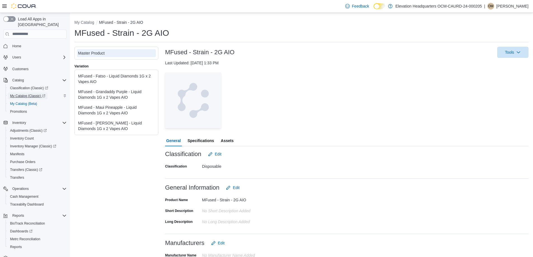
click at [33, 94] on span "My Catalog (Classic)" at bounding box center [27, 96] width 35 height 4
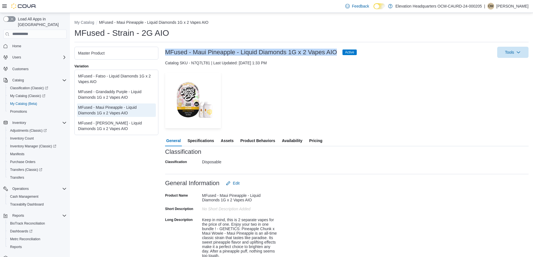
drag, startPoint x: 165, startPoint y: 50, endPoint x: 337, endPoint y: 51, distance: 171.6
click at [337, 51] on h3 "MFused - Maui Pineapple - Liquid Diamonds 1G x 2 Vapes AIO" at bounding box center [251, 52] width 172 height 7
copy h3 "MFused - Maui Pineapple - Liquid Diamonds 1G x 2 Vapes AIO"
click at [204, 139] on span "Specifications" at bounding box center [201, 140] width 27 height 11
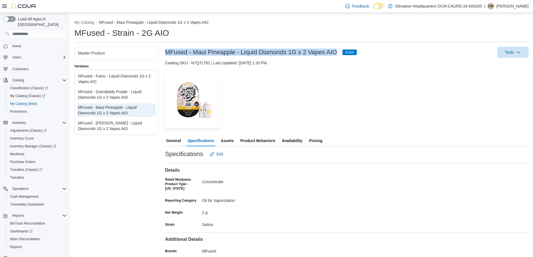
click at [296, 142] on span "Availability" at bounding box center [292, 140] width 20 height 11
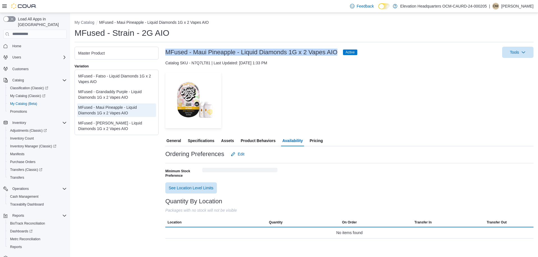
click at [318, 142] on span "Pricing" at bounding box center [315, 140] width 13 height 11
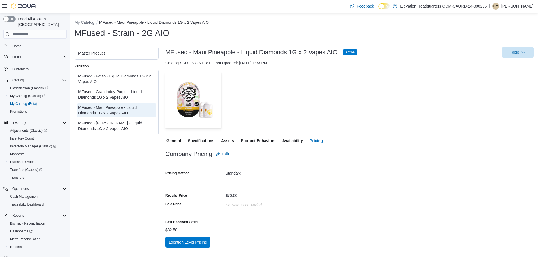
click at [115, 95] on div "MFused - Grandaddy Purple - Liquid Diamonds 1G x 2 Vapes AIO" at bounding box center [116, 94] width 77 height 11
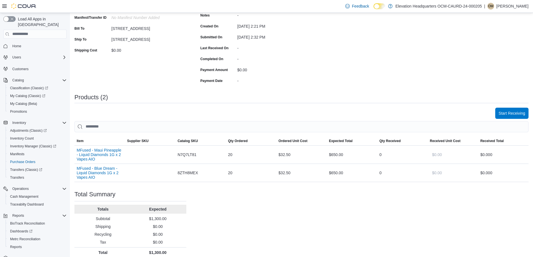
scroll to position [93, 0]
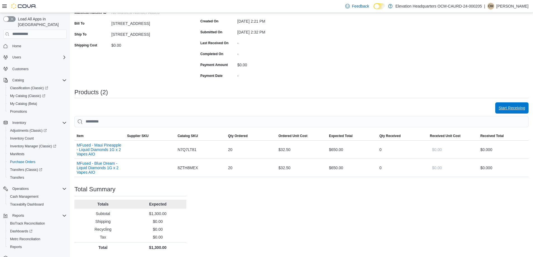
click at [515, 109] on span "Start Receiving" at bounding box center [512, 108] width 27 height 6
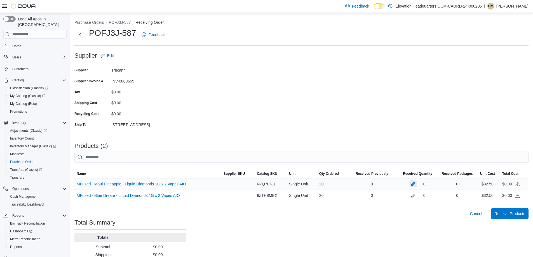
click at [415, 183] on button "button" at bounding box center [413, 184] width 7 height 7
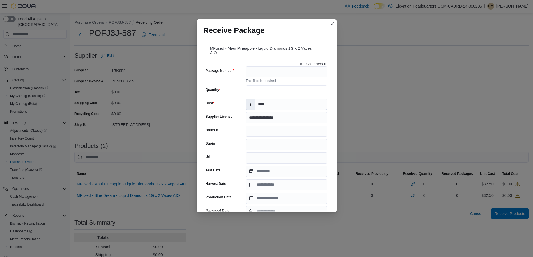
click at [267, 93] on input "Quantity" at bounding box center [287, 90] width 82 height 11
type input "**"
click at [272, 74] on input "Package Number" at bounding box center [287, 71] width 82 height 11
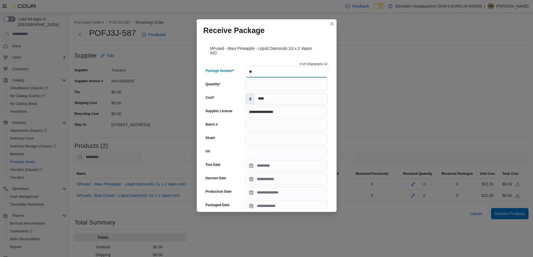
type input "*"
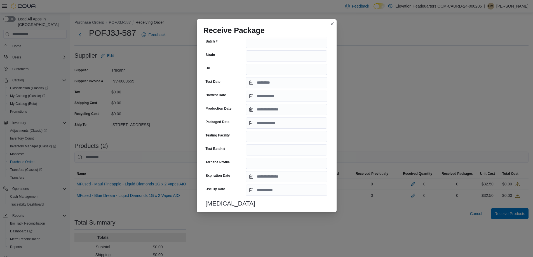
scroll to position [161, 0]
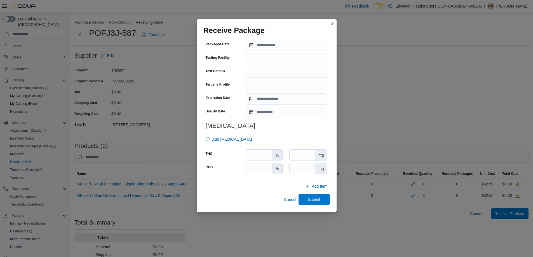
type input "**********"
click at [316, 197] on span "Submit" at bounding box center [314, 200] width 12 height 6
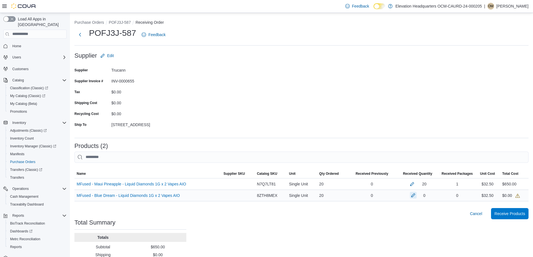
click at [415, 195] on button "button" at bounding box center [413, 195] width 7 height 7
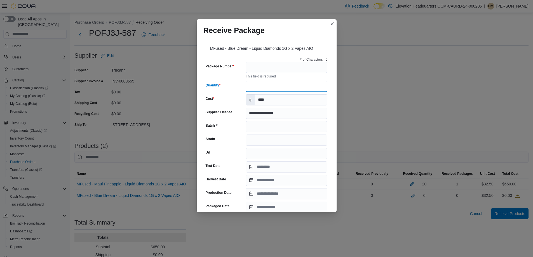
click at [272, 84] on input "Quantity" at bounding box center [287, 86] width 82 height 11
type input "**"
click at [273, 67] on input "Package Number" at bounding box center [287, 67] width 82 height 11
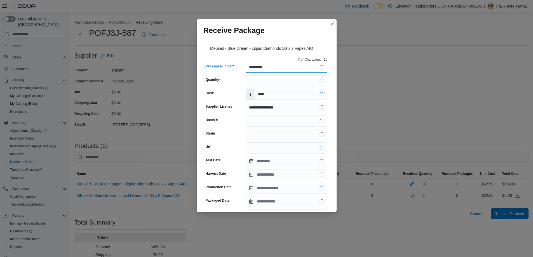
type input "**********"
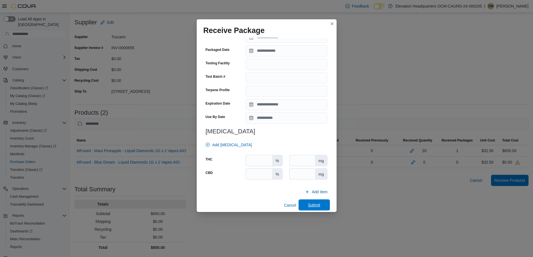
scroll to position [157, 0]
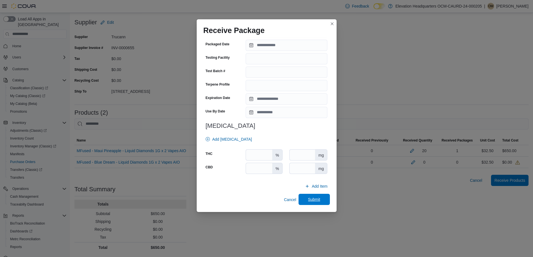
click at [308, 200] on span "Submit" at bounding box center [314, 200] width 12 height 6
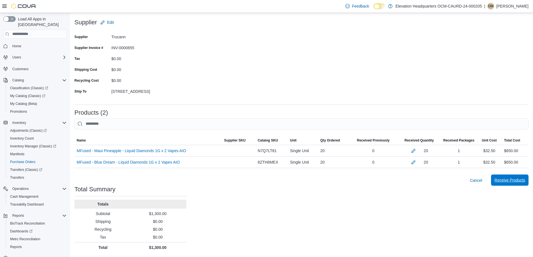
click at [513, 182] on span "Receive Products" at bounding box center [510, 181] width 31 height 6
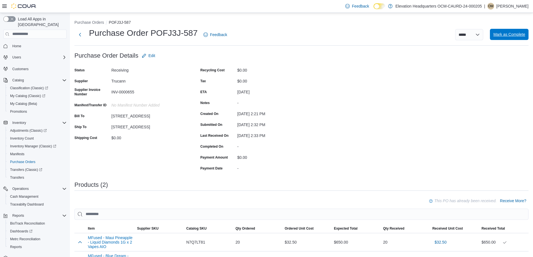
click at [513, 32] on span "Mark as Complete" at bounding box center [510, 35] width 32 height 6
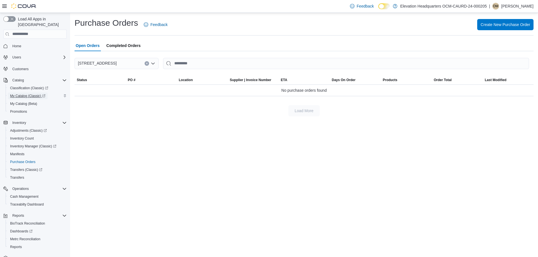
click at [37, 94] on span "My Catalog (Classic)" at bounding box center [27, 96] width 35 height 4
click at [29, 128] on span "Adjustments (Classic)" at bounding box center [28, 130] width 37 height 7
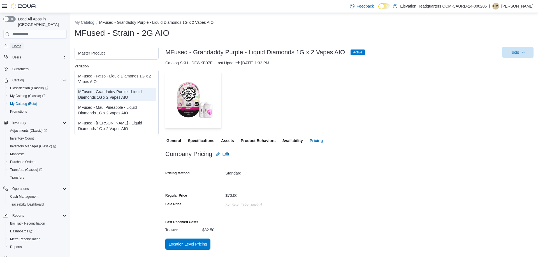
click at [20, 43] on span "Home" at bounding box center [16, 46] width 9 height 7
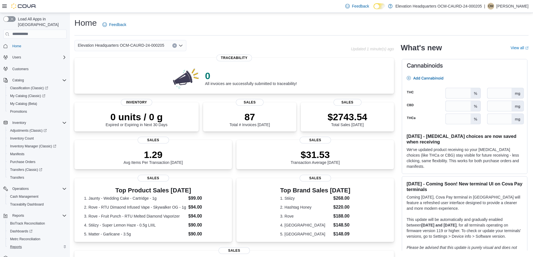
click at [24, 244] on div "Reports" at bounding box center [37, 247] width 59 height 7
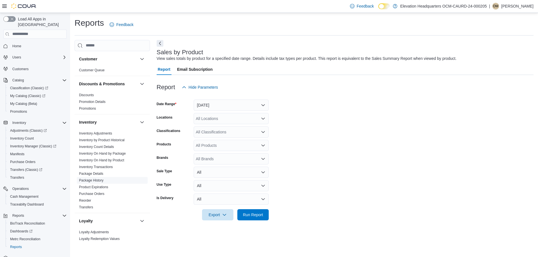
click at [101, 180] on link "Package History" at bounding box center [91, 181] width 24 height 4
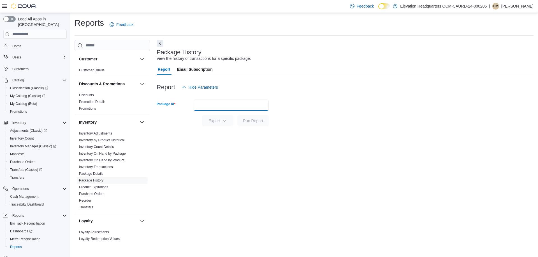
paste input "**********"
click at [246, 120] on span "Run Report" at bounding box center [253, 121] width 20 height 6
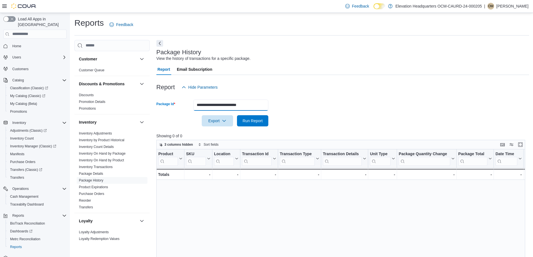
click at [217, 100] on input "**********" at bounding box center [230, 105] width 75 height 11
paste input "text"
type input "**********"
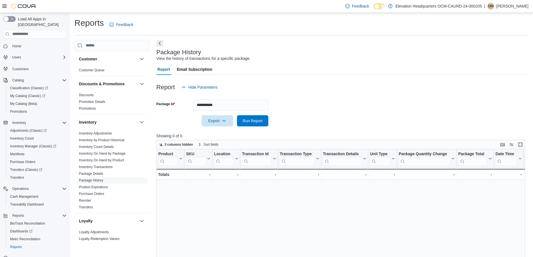
click at [250, 128] on div at bounding box center [343, 130] width 373 height 7
click at [251, 123] on span "Run Report" at bounding box center [253, 121] width 20 height 6
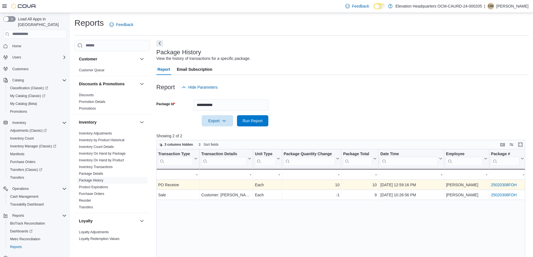
scroll to position [0, 199]
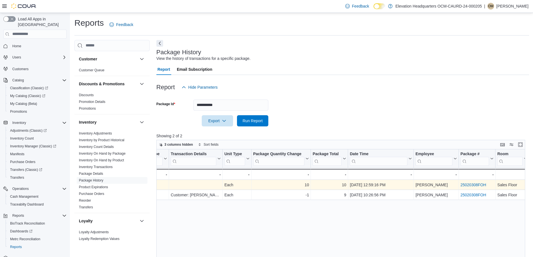
drag, startPoint x: 278, startPoint y: 186, endPoint x: 429, endPoint y: 185, distance: 151.5
click at [33, 94] on span "My Catalog (Classic)" at bounding box center [27, 96] width 35 height 4
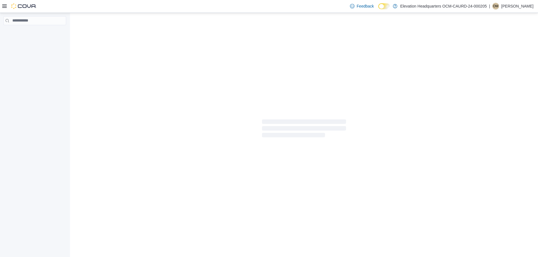
select select "**********"
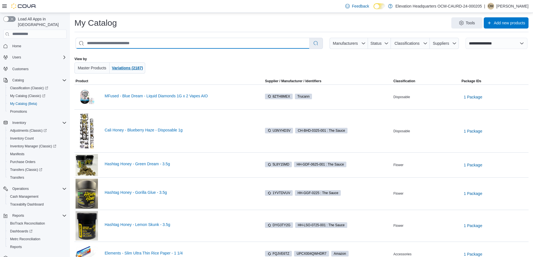
paste input "**********"
type input "**********"
select select "*********"
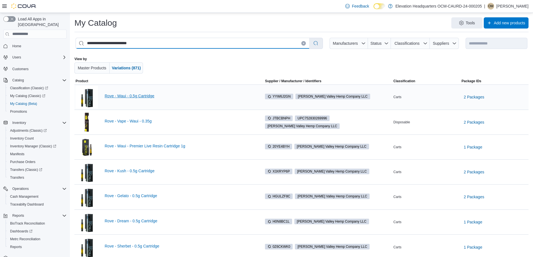
type input "**********"
click at [149, 96] on link "Rove - Waui - 0.5g Cartridge" at bounding box center [180, 96] width 150 height 4
click at [483, 98] on span "2 Packages" at bounding box center [474, 97] width 20 height 6
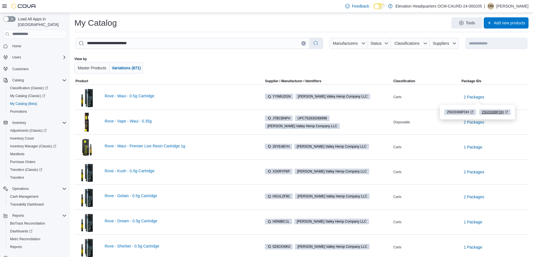
click at [492, 111] on span "25020308FOH" at bounding box center [493, 112] width 22 height 5
click at [454, 112] on span "25020308FOH" at bounding box center [458, 112] width 22 height 5
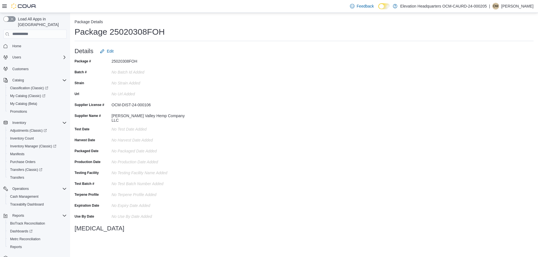
click at [122, 60] on div "25020308FOH" at bounding box center [148, 60] width 75 height 7
copy div "25020308FOH"
